Goal: Find specific page/section: Find specific page/section

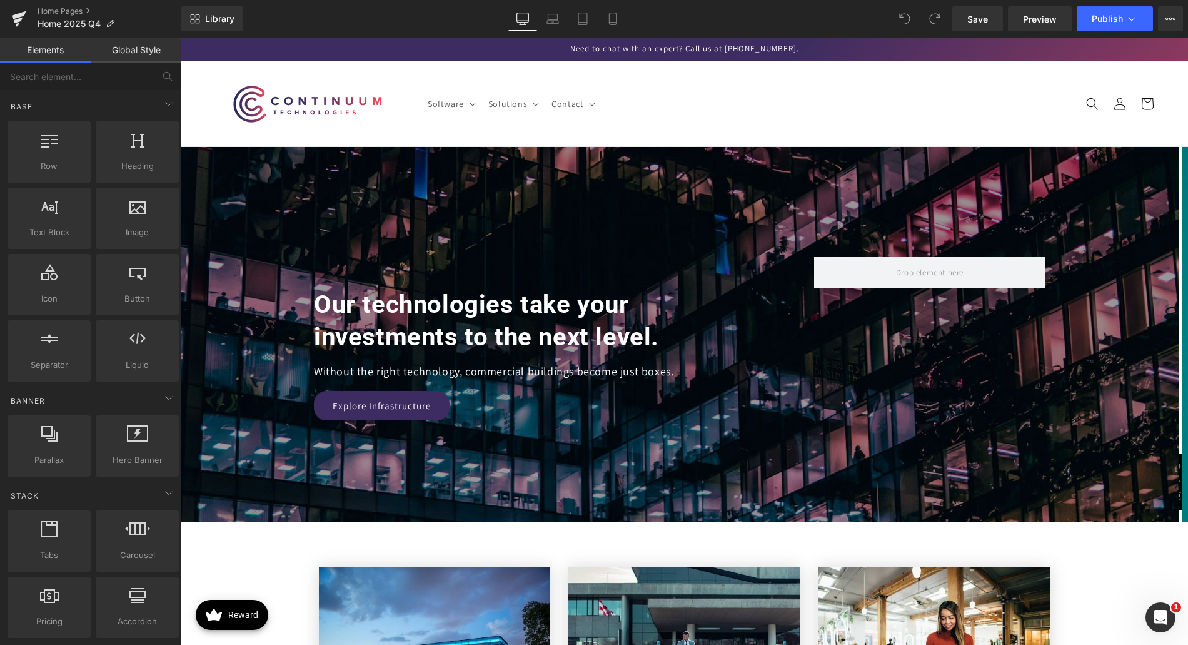
click at [765, 102] on header "Software Software Enterprise Automation IBM" at bounding box center [684, 103] width 1000 height 85
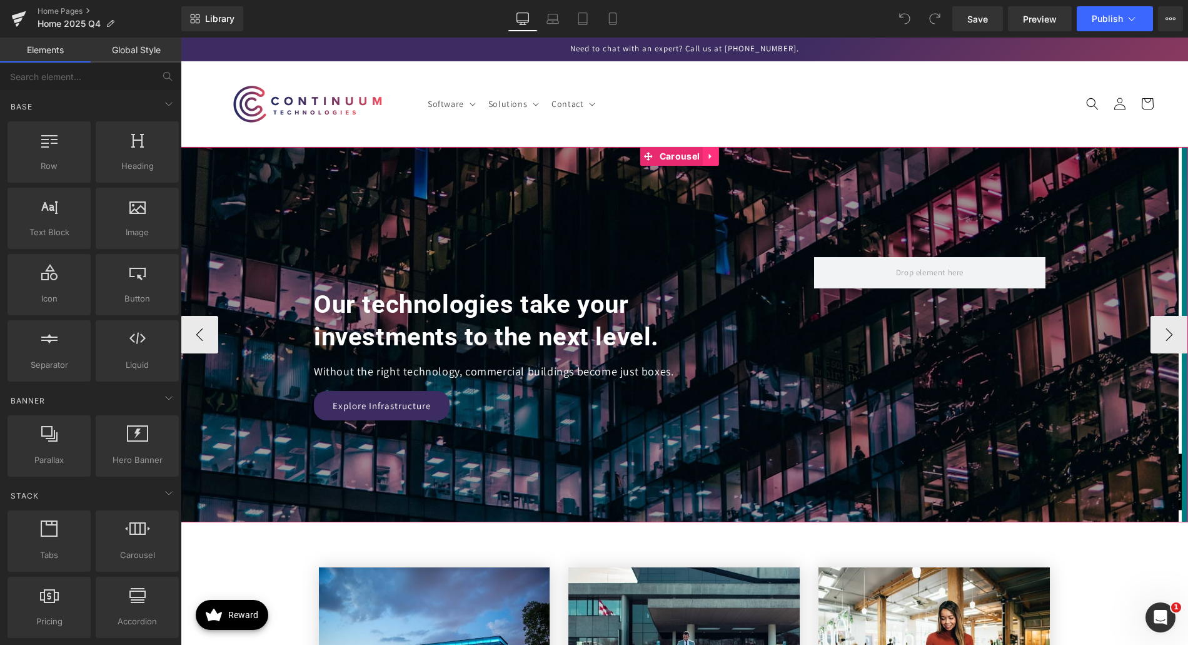
click at [710, 157] on icon at bounding box center [710, 157] width 3 height 6
click at [723, 159] on link at bounding box center [719, 156] width 16 height 19
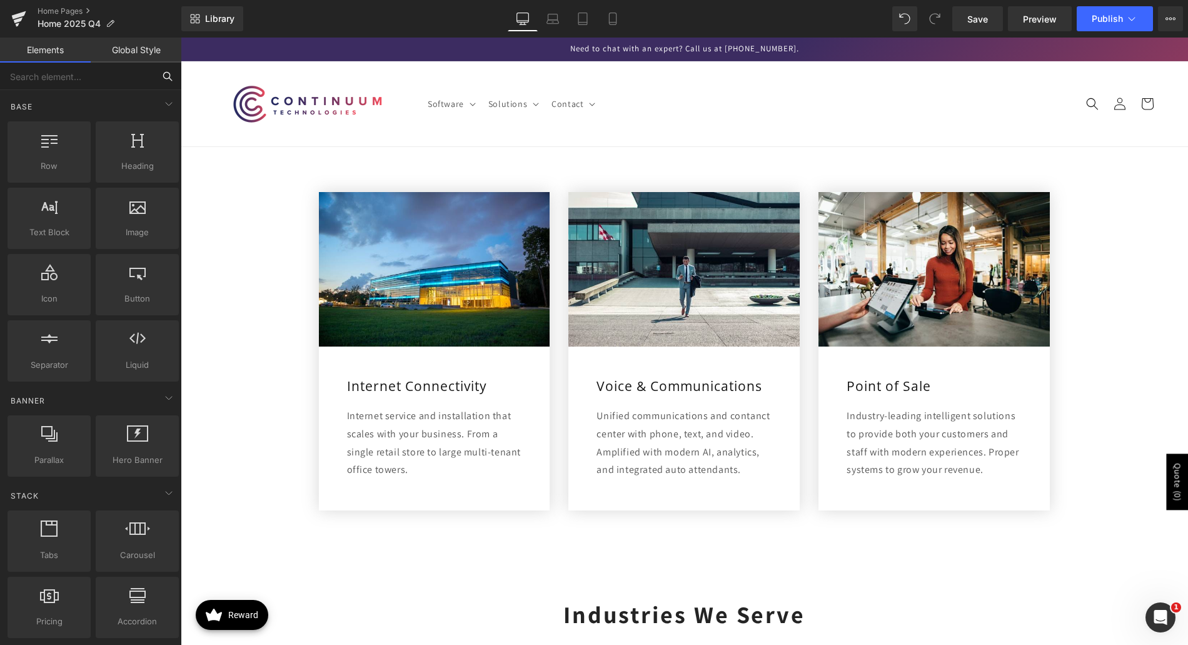
click at [104, 79] on input "text" at bounding box center [77, 77] width 154 height 28
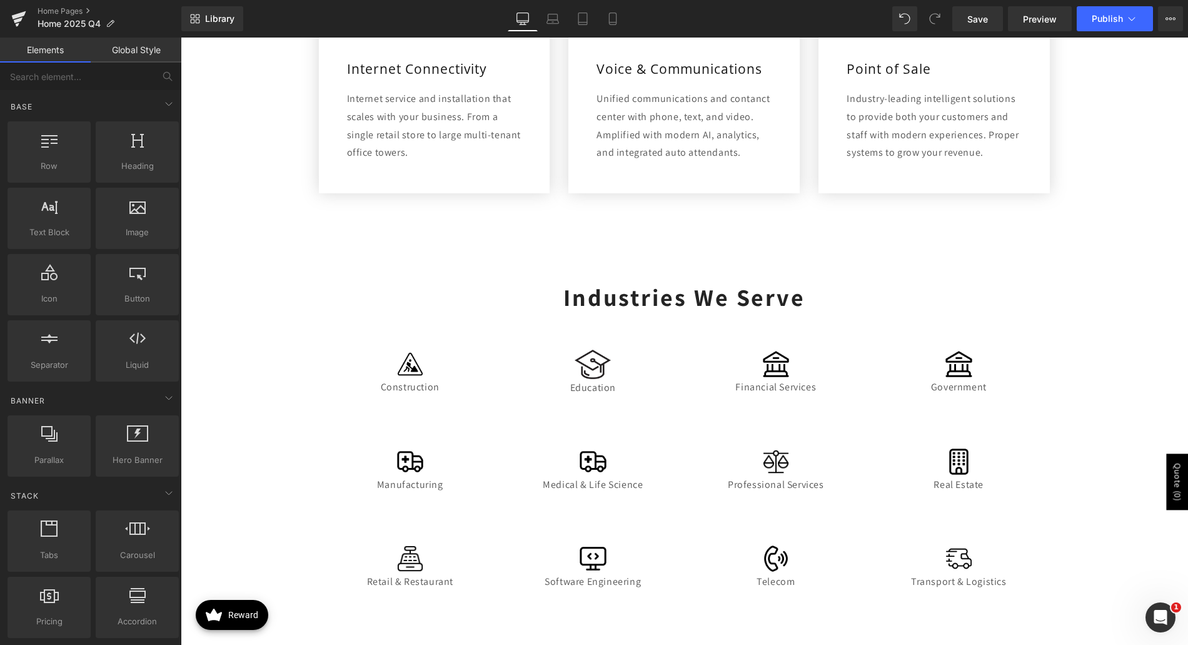
scroll to position [375, 0]
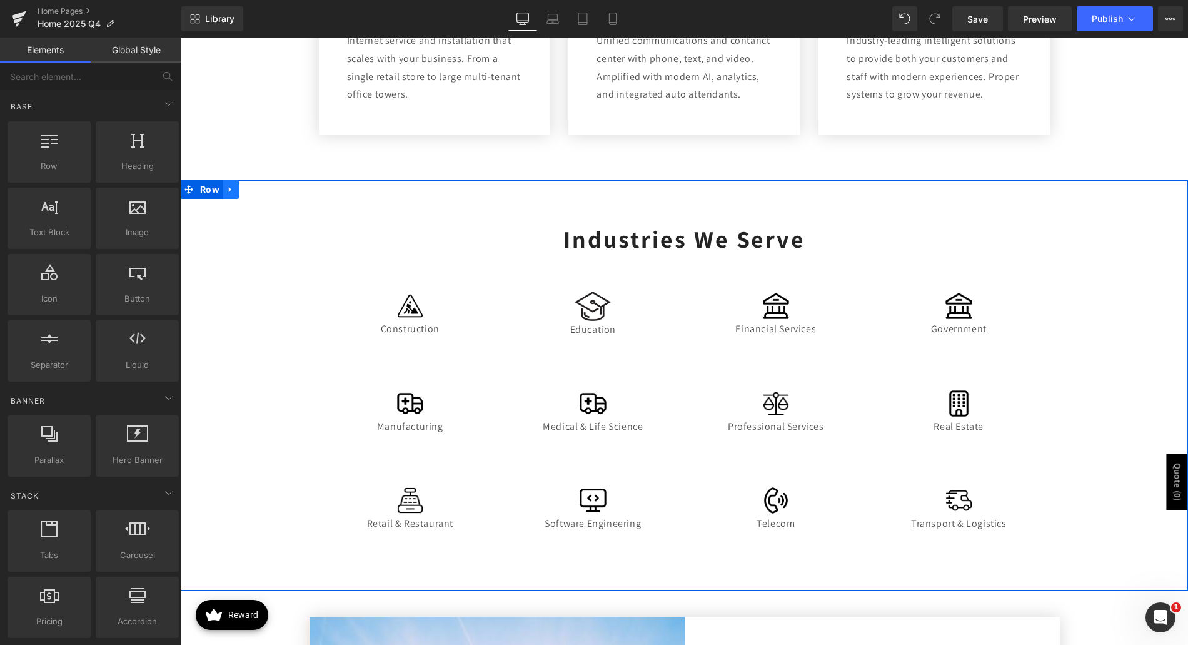
click at [226, 193] on icon at bounding box center [230, 189] width 9 height 9
click at [264, 191] on link at bounding box center [263, 189] width 16 height 19
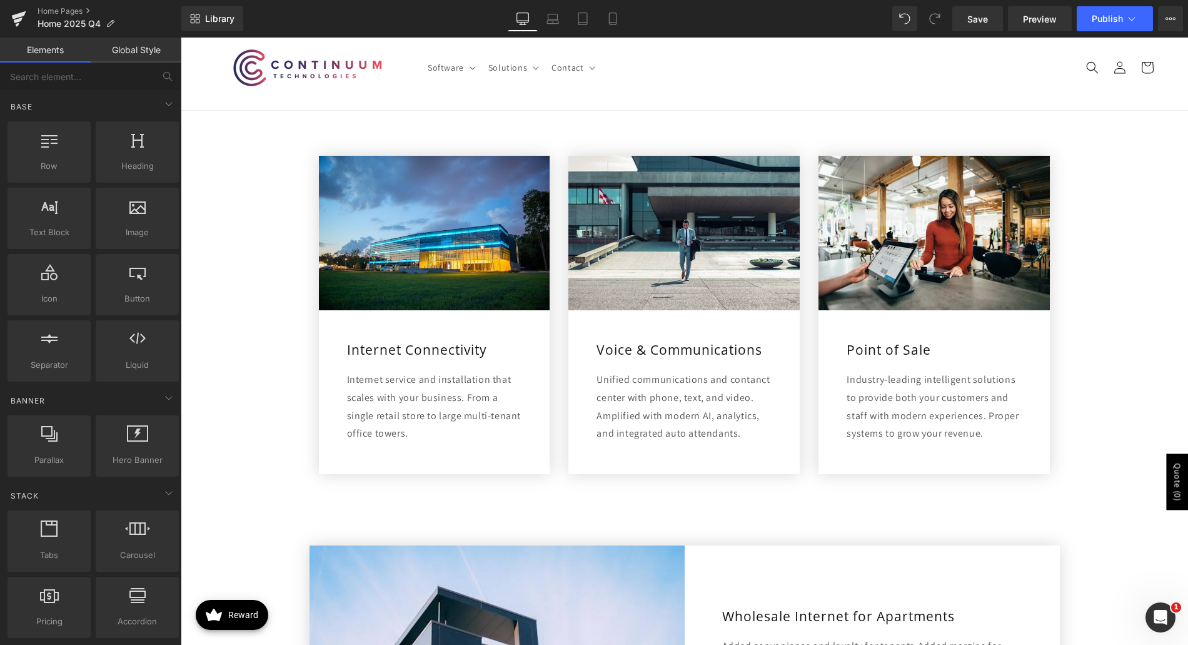
scroll to position [0, 0]
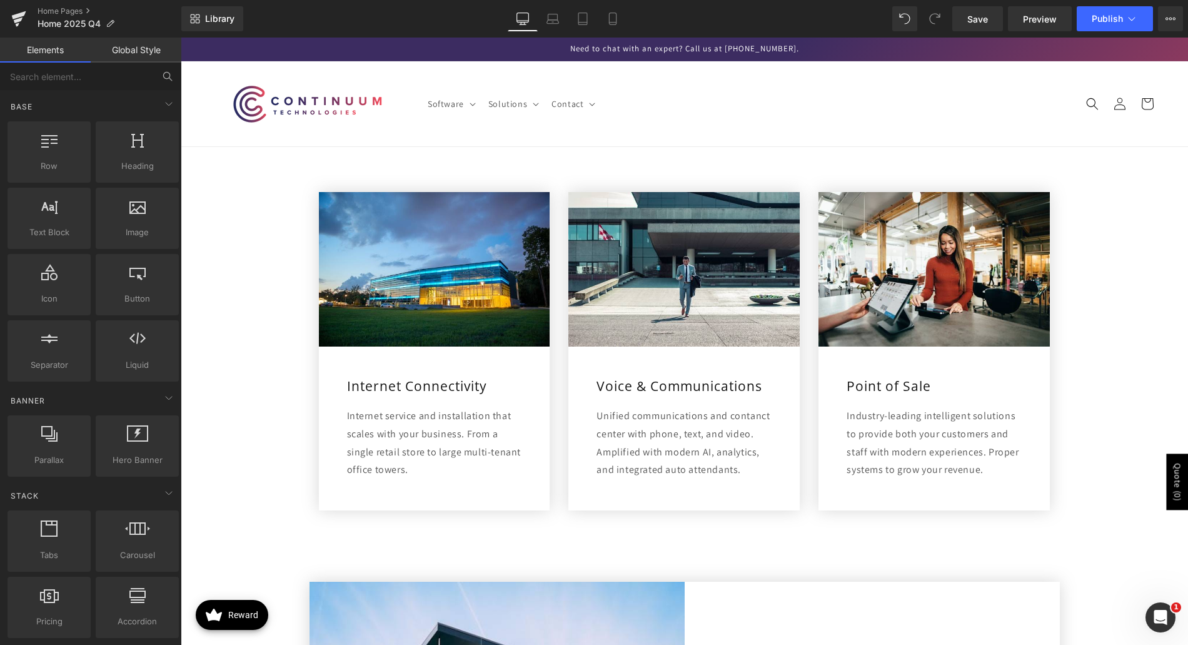
click at [73, 79] on input "text" at bounding box center [77, 77] width 154 height 28
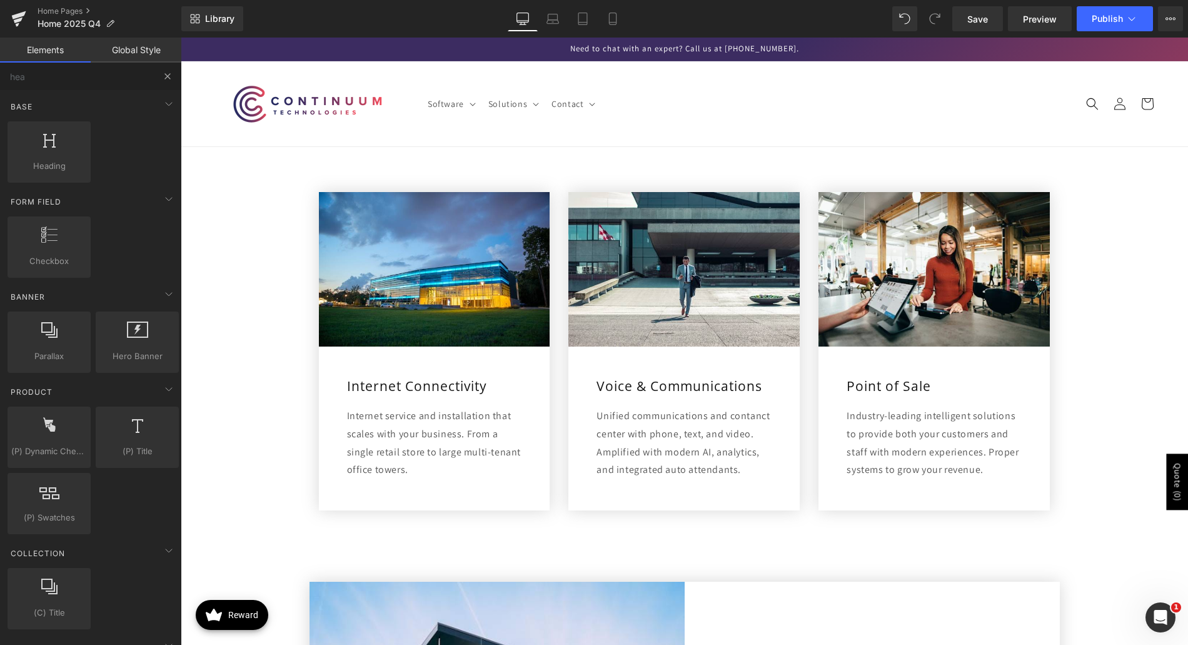
type input "head"
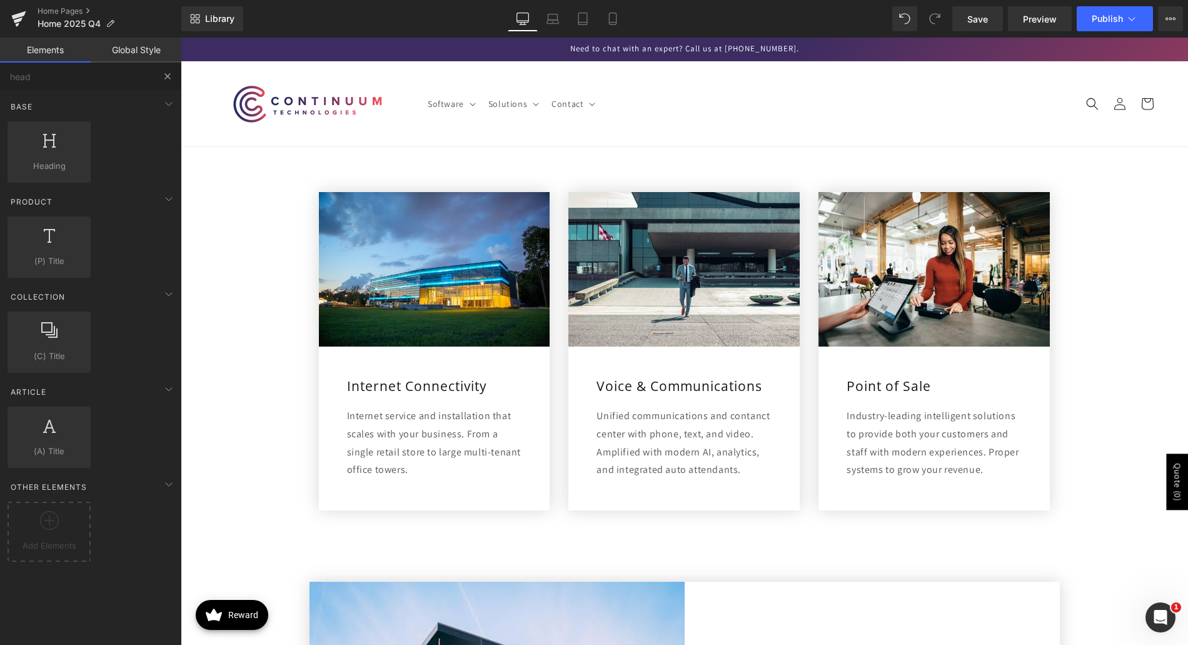
click at [73, 79] on input "head" at bounding box center [77, 77] width 154 height 28
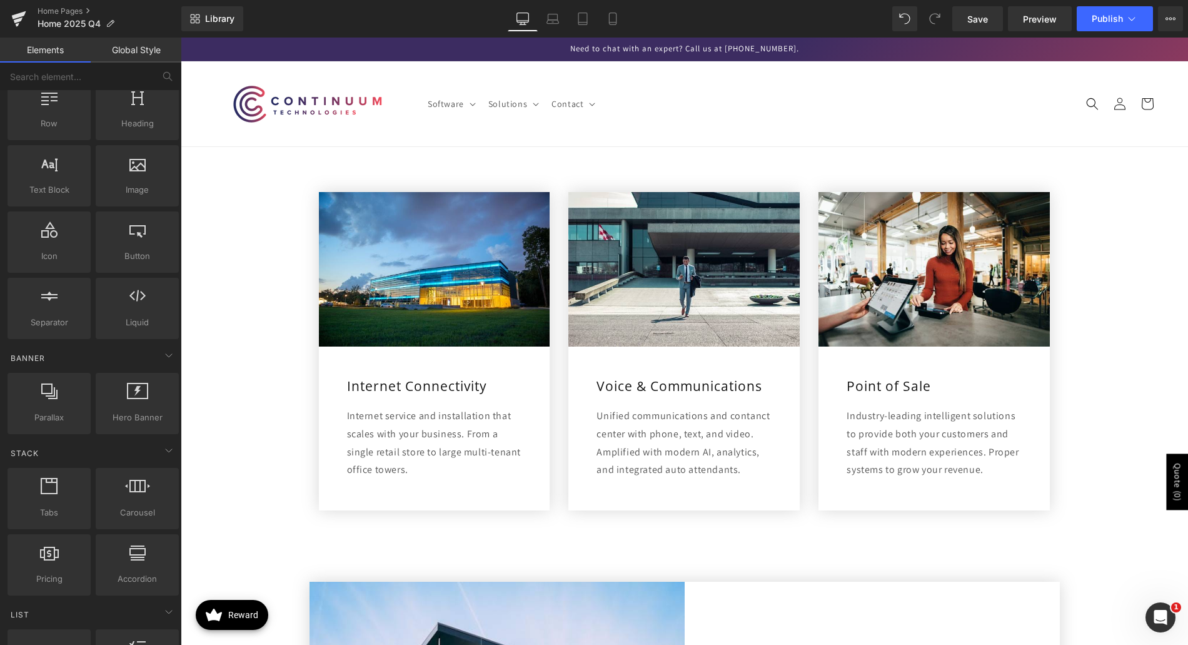
scroll to position [63, 0]
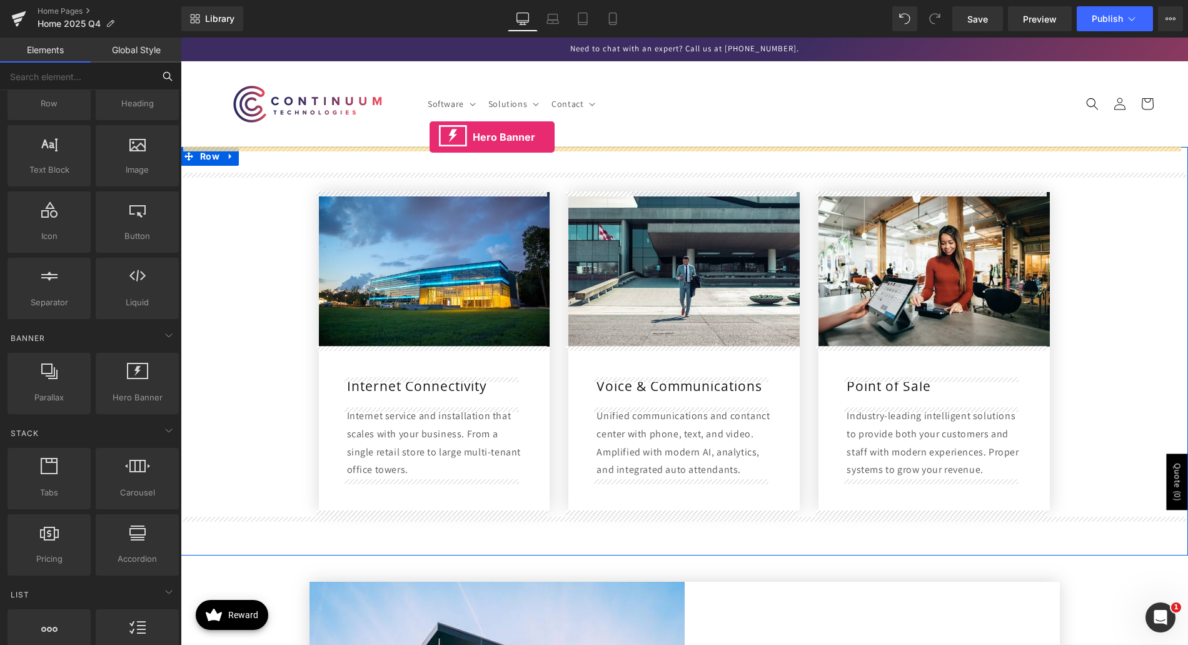
drag, startPoint x: 294, startPoint y: 433, endPoint x: 430, endPoint y: 137, distance: 325.1
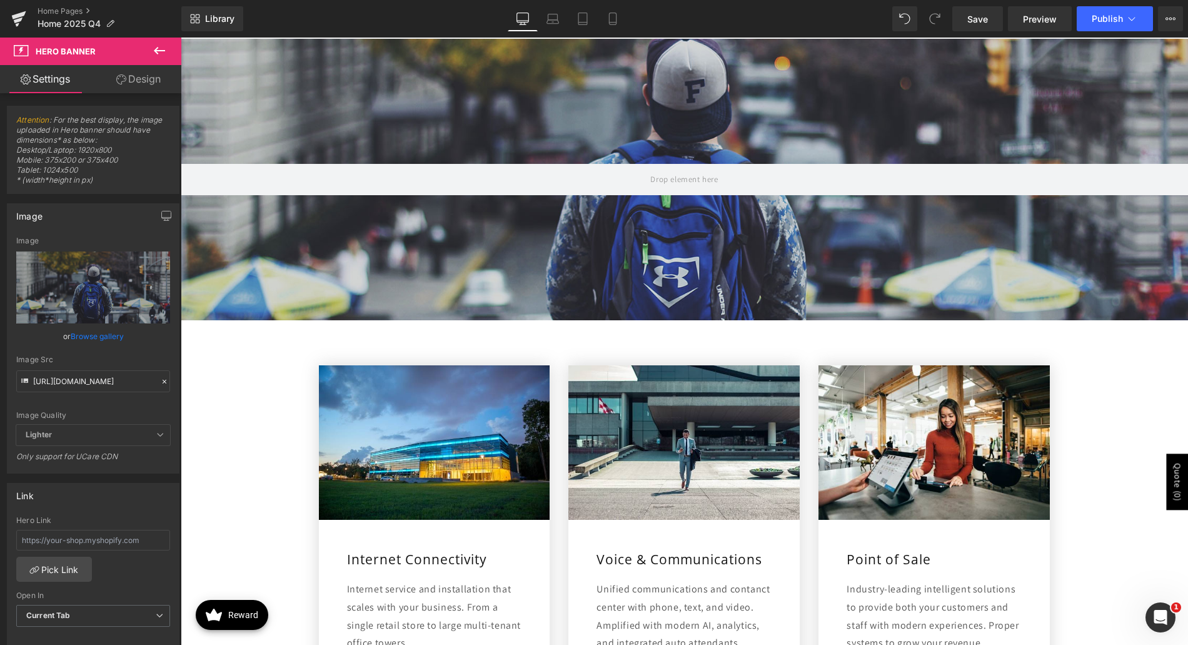
scroll to position [0, 0]
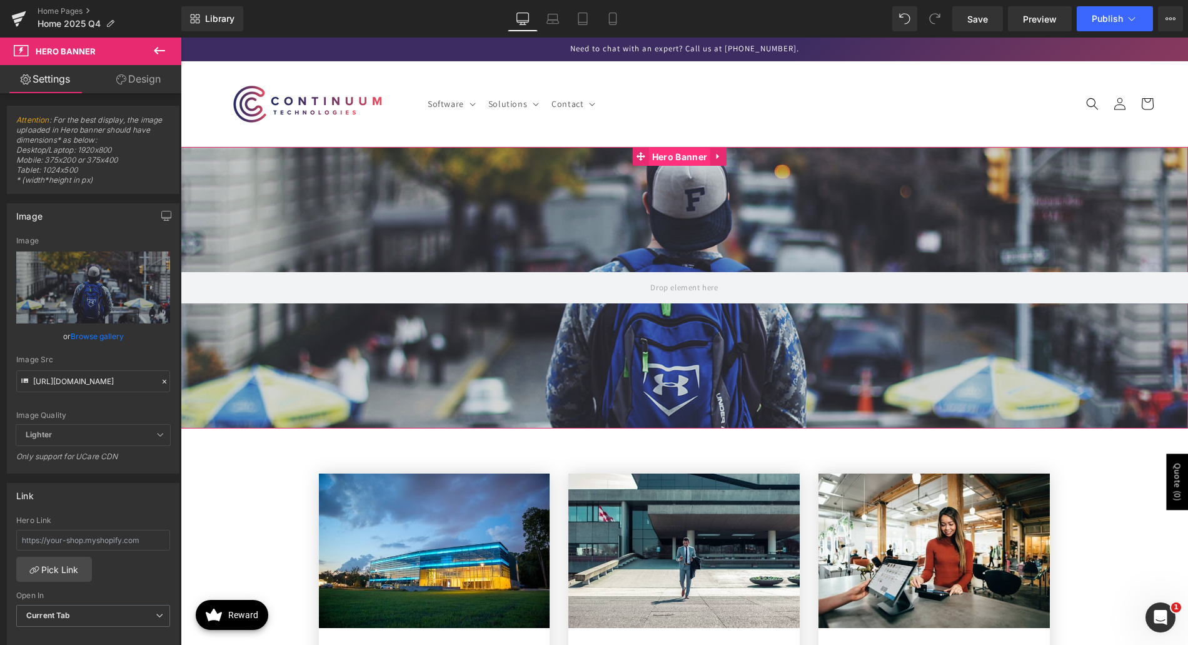
click at [675, 156] on span "Hero Banner" at bounding box center [679, 157] width 61 height 19
click at [83, 333] on link "Browse gallery" at bounding box center [97, 336] width 53 height 22
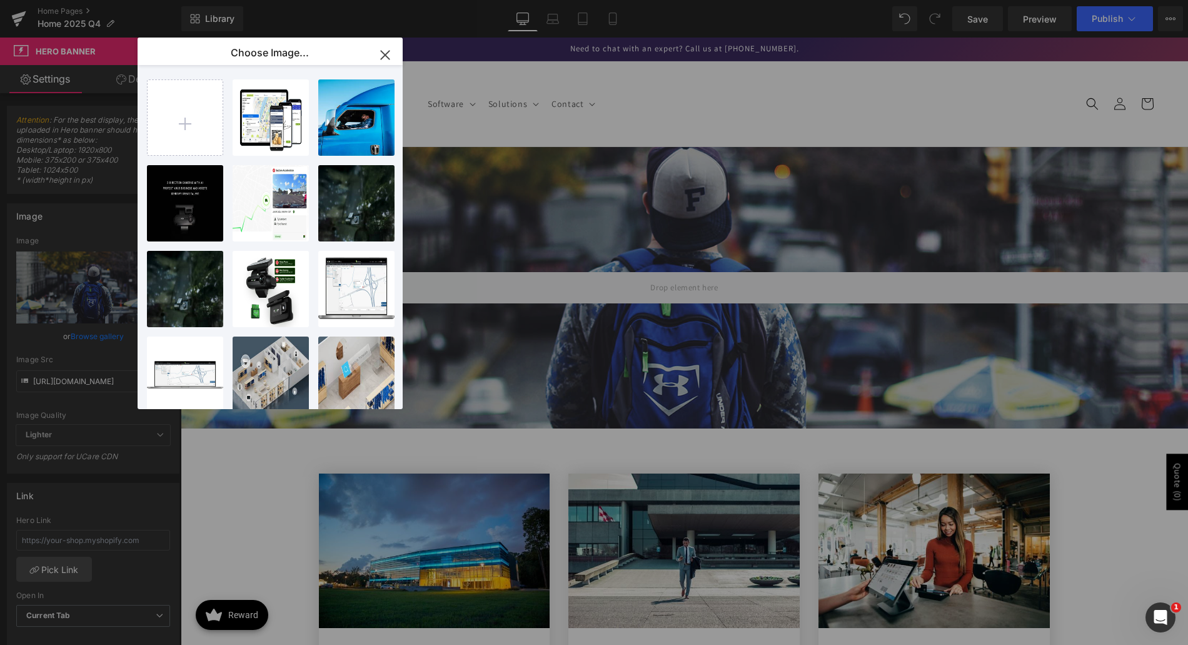
click at [385, 58] on icon "button" at bounding box center [385, 55] width 20 height 20
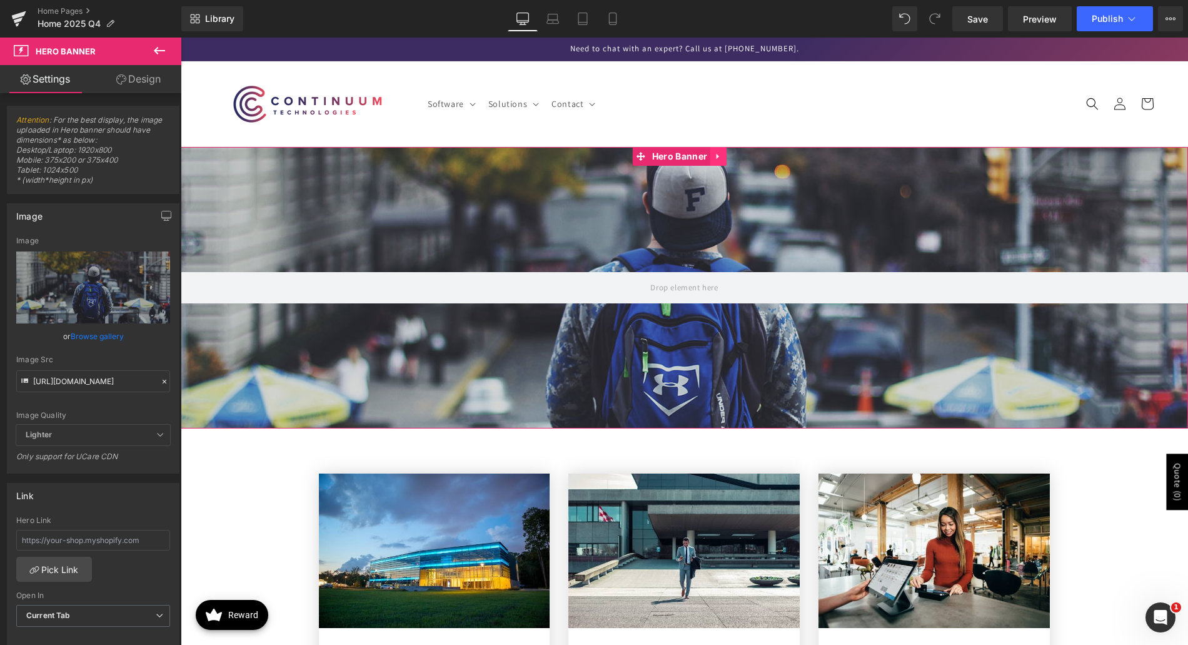
click at [712, 158] on link at bounding box center [718, 156] width 16 height 19
click at [722, 156] on link at bounding box center [726, 156] width 16 height 19
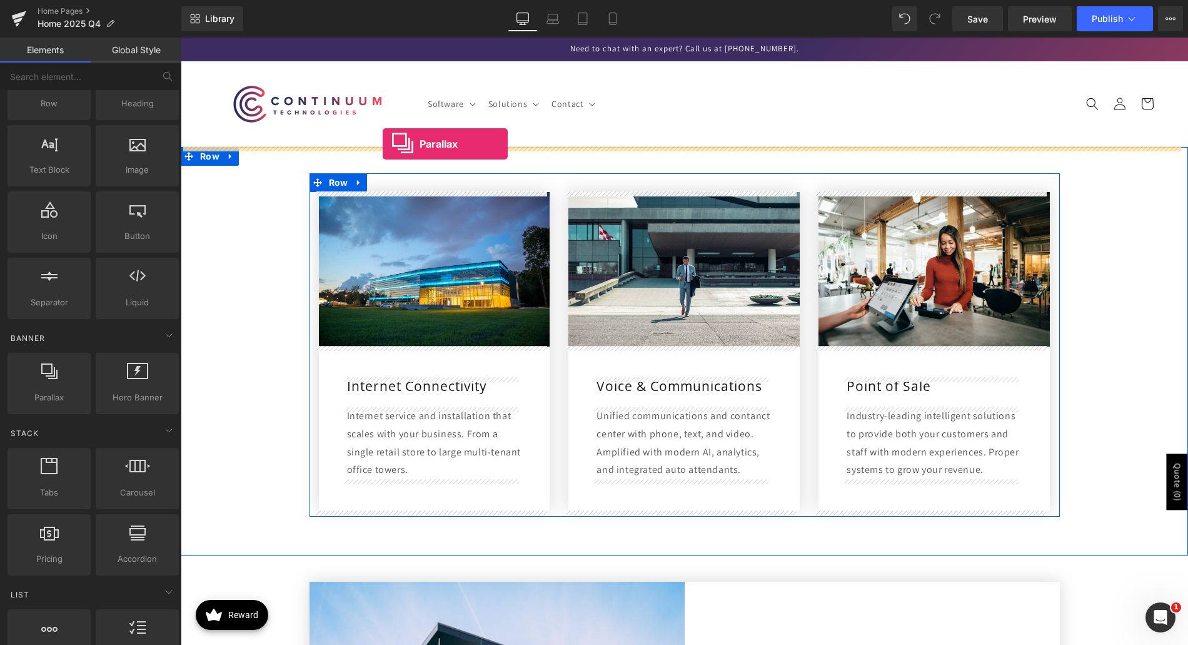
drag, startPoint x: 238, startPoint y: 412, endPoint x: 383, endPoint y: 144, distance: 304.9
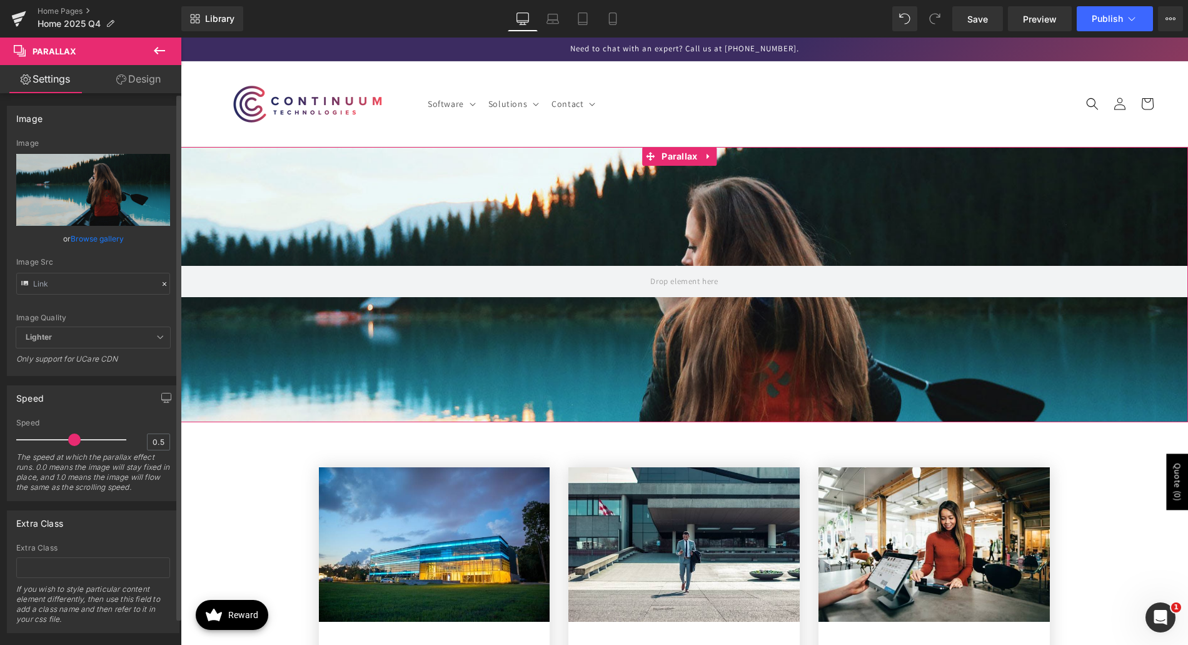
click at [96, 237] on link "Browse gallery" at bounding box center [97, 239] width 53 height 22
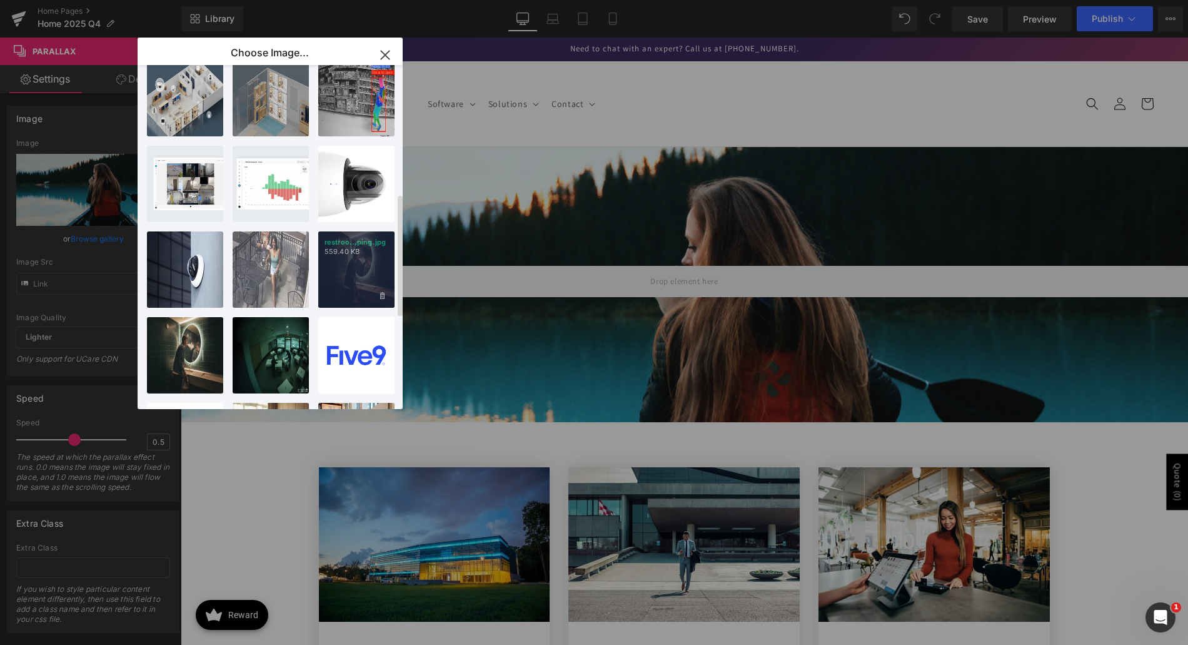
scroll to position [438, 0]
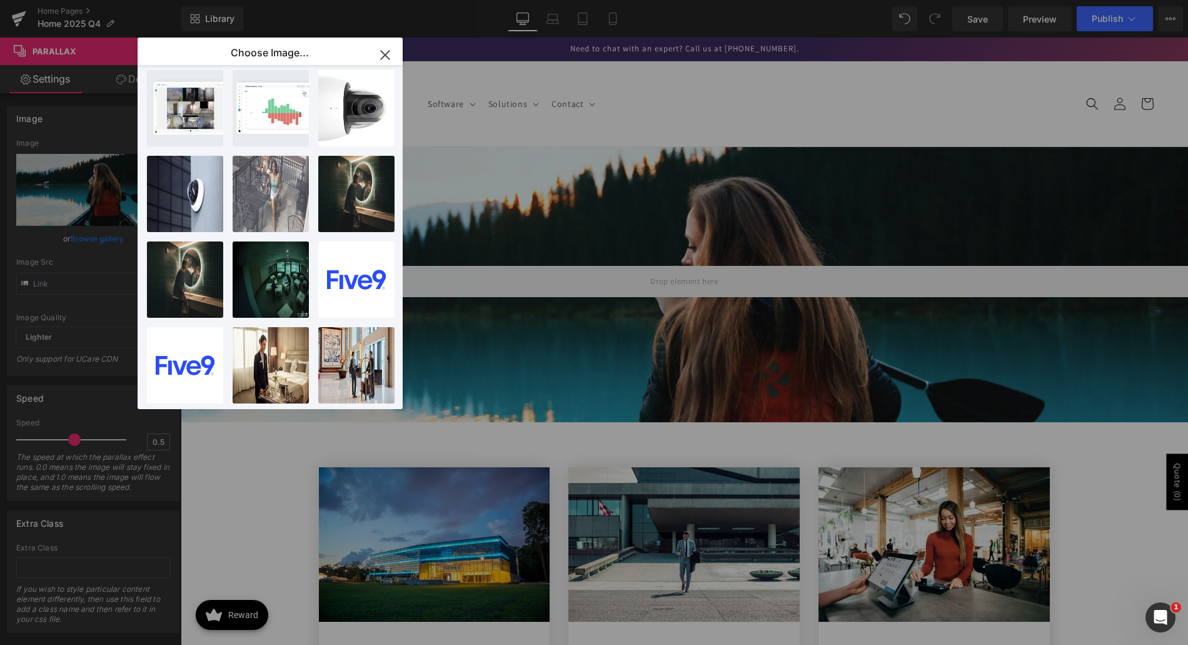
click at [391, 56] on icon "button" at bounding box center [385, 55] width 20 height 20
